Goal: Navigation & Orientation: Find specific page/section

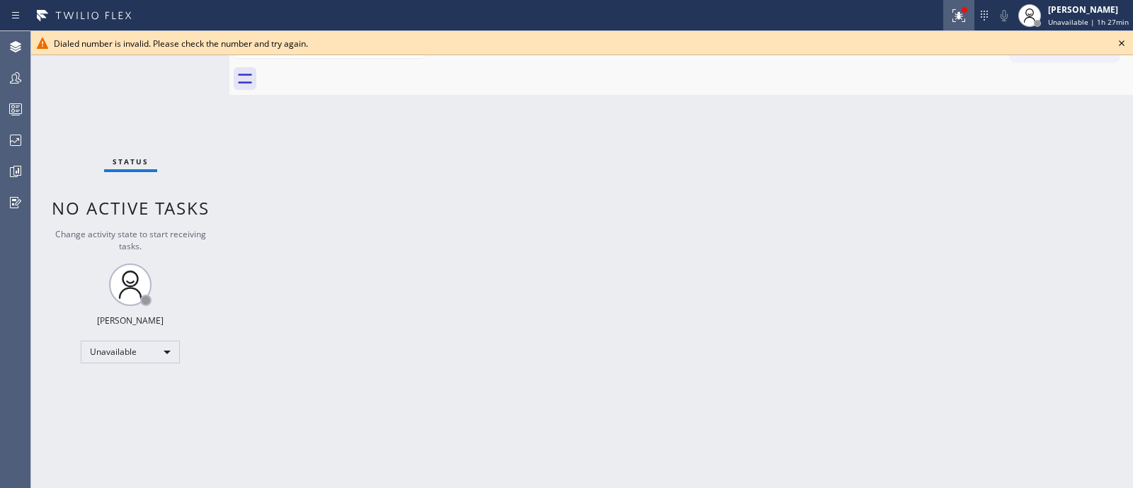
click at [950, 23] on icon at bounding box center [958, 15] width 17 height 17
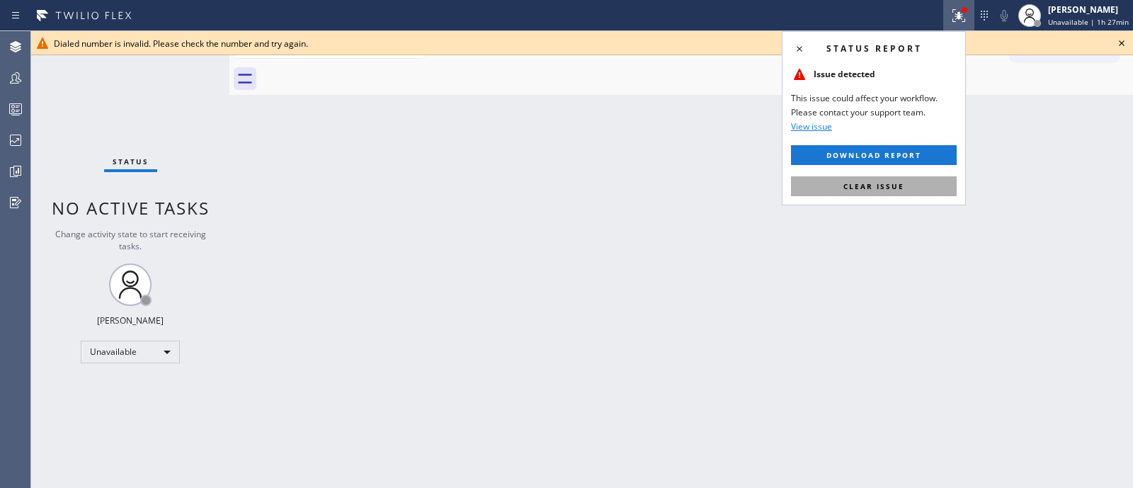
click at [878, 185] on span "Clear issue" at bounding box center [873, 186] width 61 height 10
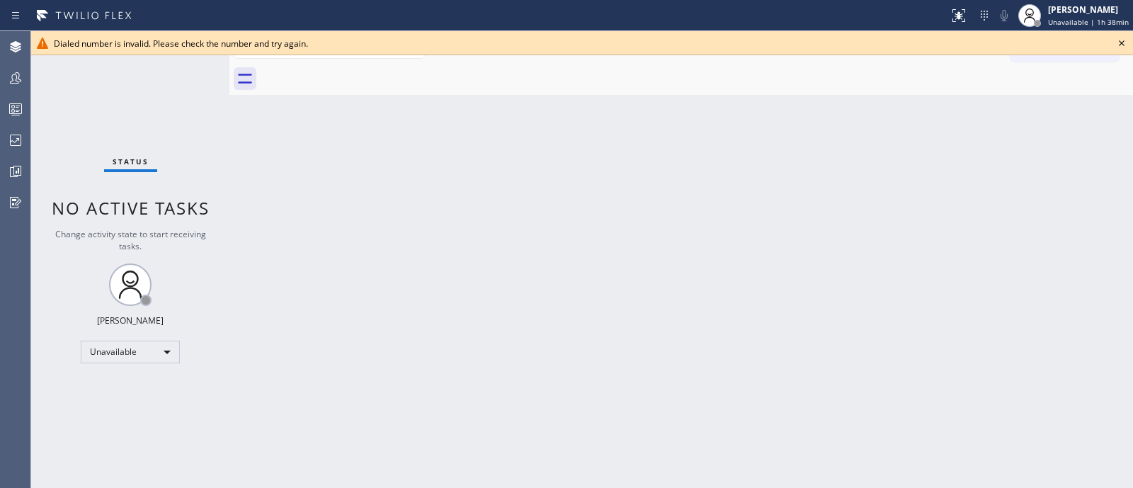
click at [1122, 44] on icon at bounding box center [1122, 43] width 6 height 6
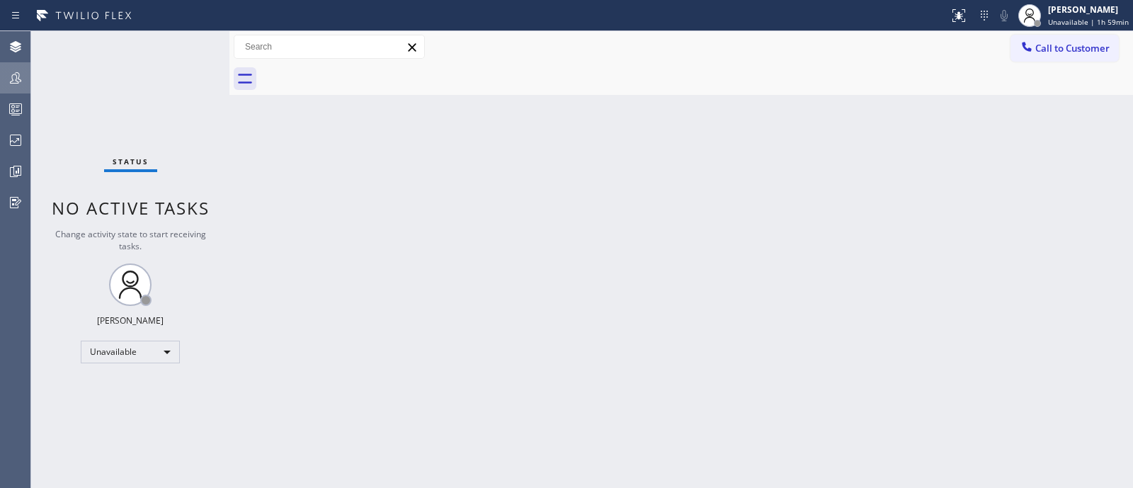
click at [10, 87] on div at bounding box center [15, 78] width 31 height 28
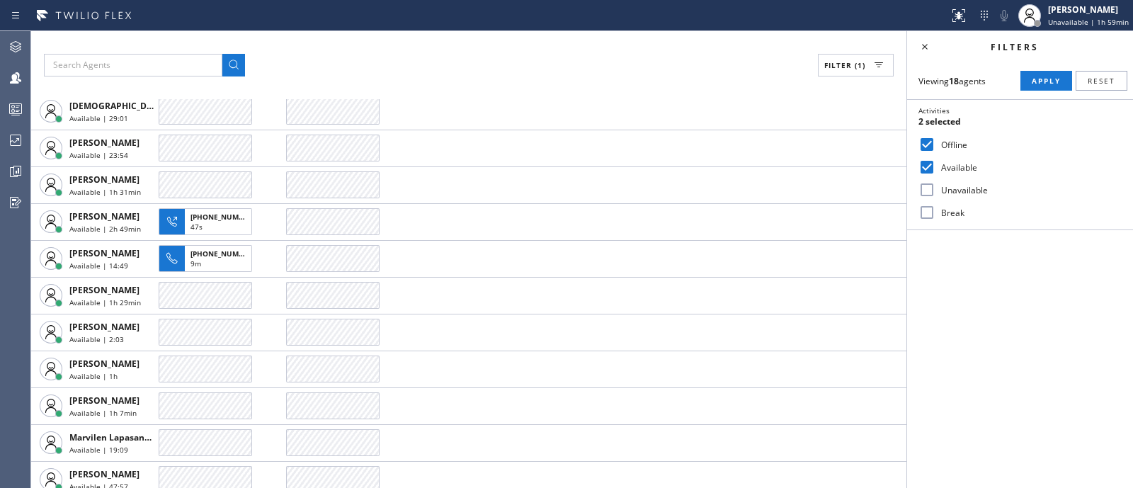
scroll to position [86, 0]
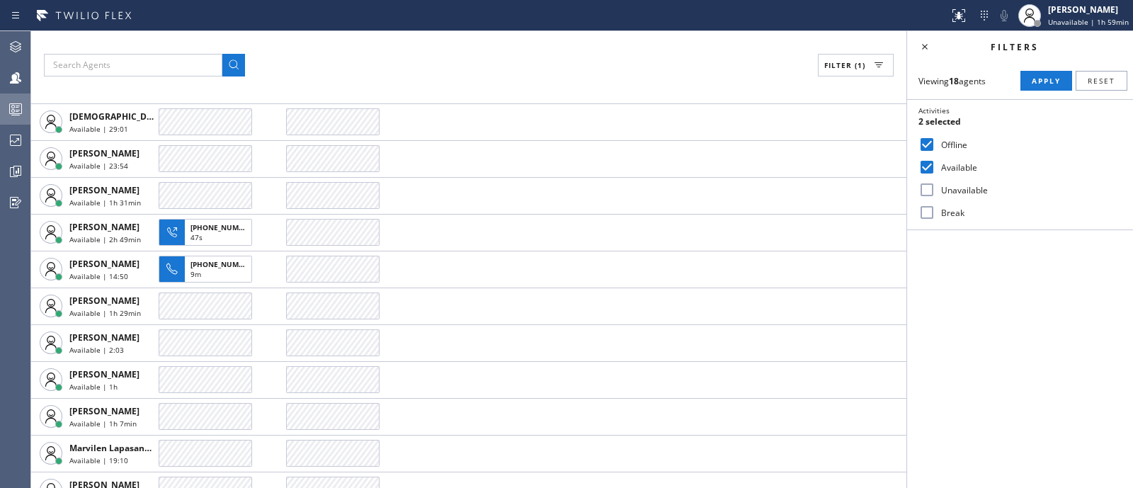
click at [19, 95] on div at bounding box center [15, 109] width 31 height 28
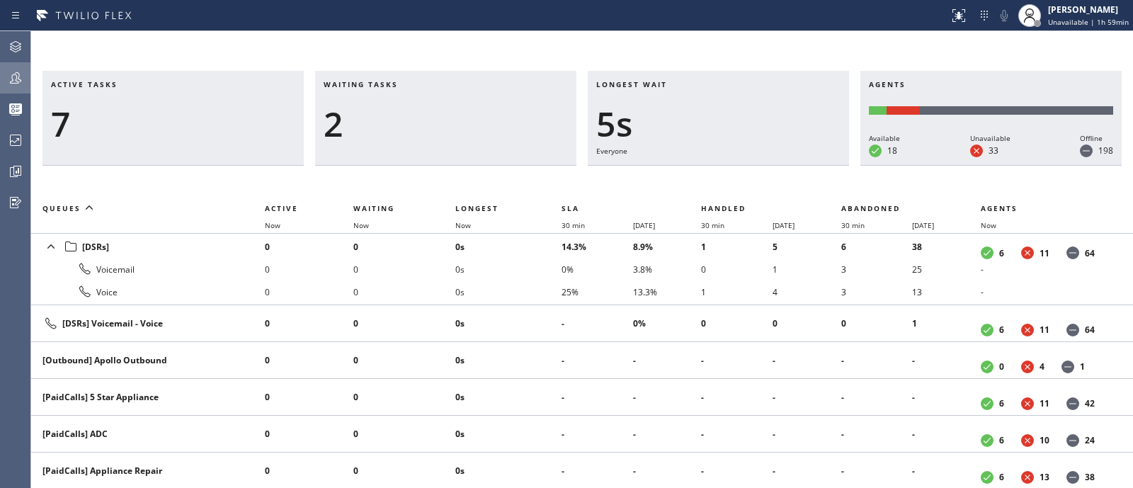
click at [15, 82] on icon at bounding box center [15, 77] width 17 height 17
